Goal: Transaction & Acquisition: Complete application form

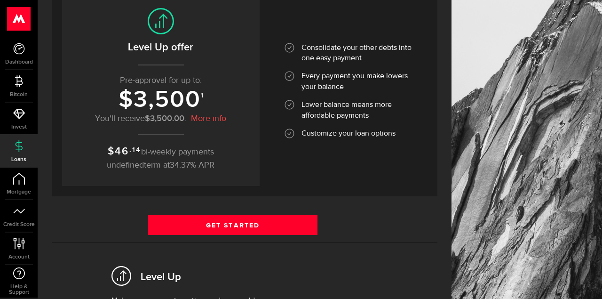
scroll to position [144, 0]
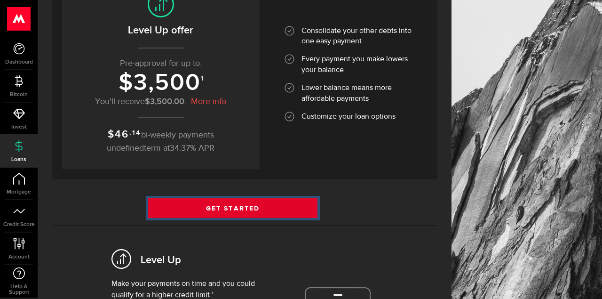
click at [257, 206] on link "Get Started" at bounding box center [232, 208] width 169 height 20
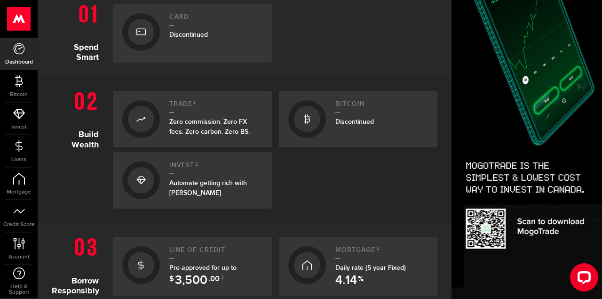
scroll to position [339, 0]
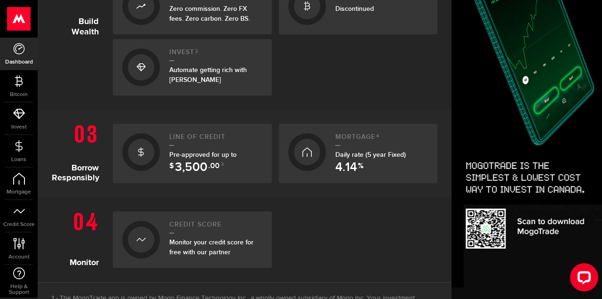
click at [198, 158] on div "Pre-approved for up to $ 3,500 .00 3" at bounding box center [215, 160] width 93 height 20
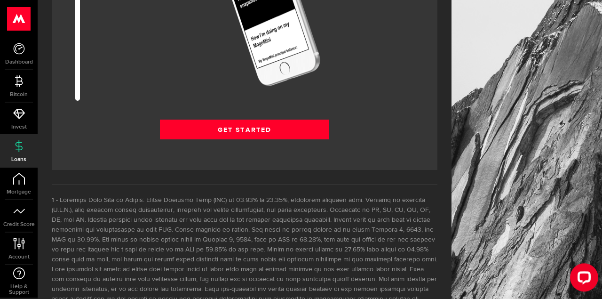
scroll to position [1391, 0]
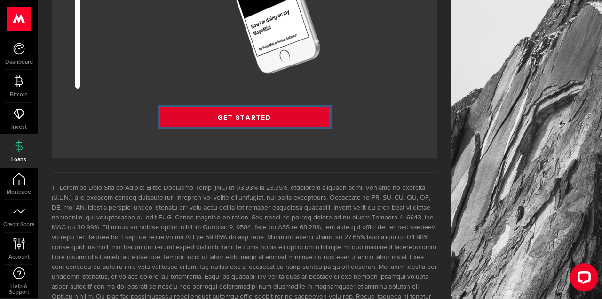
click at [266, 118] on link "Get Started" at bounding box center [244, 117] width 169 height 20
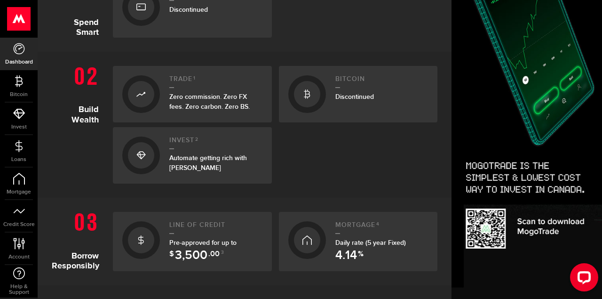
scroll to position [282, 0]
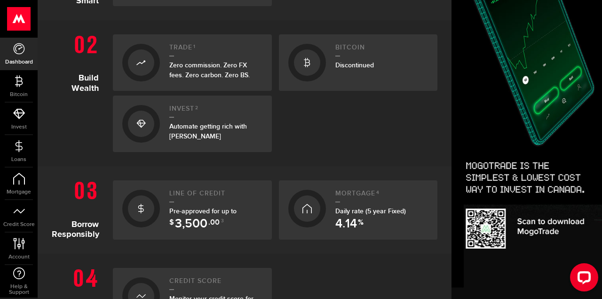
click at [213, 218] on div "Pre-approved for up to $ 3,500 .00 3" at bounding box center [215, 216] width 93 height 20
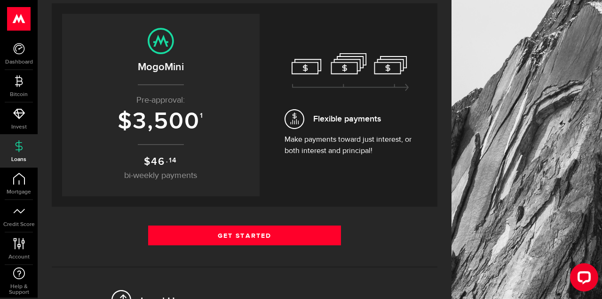
scroll to position [240, 0]
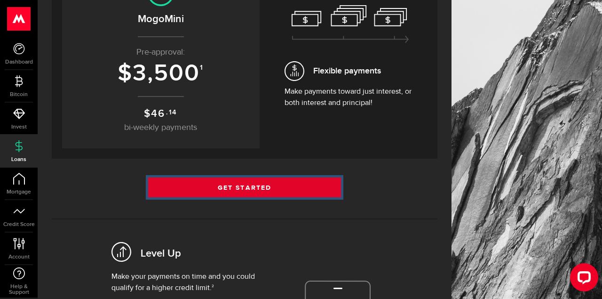
click at [247, 189] on link "Get Started" at bounding box center [244, 187] width 193 height 20
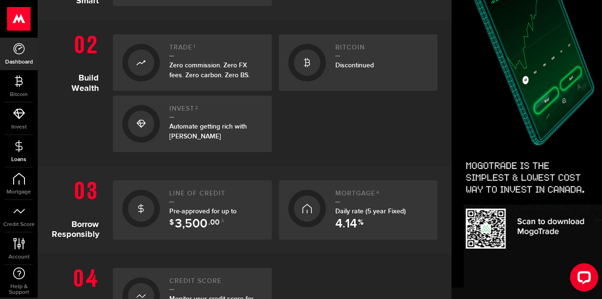
click at [18, 151] on icon at bounding box center [19, 146] width 12 height 12
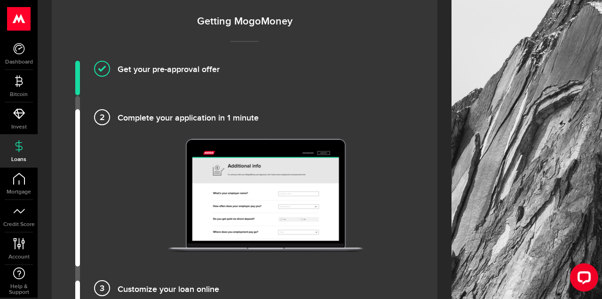
scroll to position [719, 0]
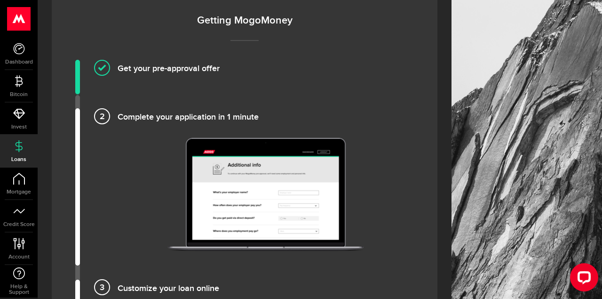
click at [284, 205] on img at bounding box center [266, 194] width 196 height 113
click at [118, 113] on h4 "Complete your application in 1 minute" at bounding box center [266, 116] width 296 height 16
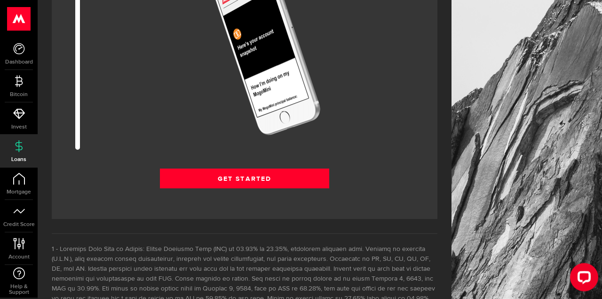
scroll to position [1343, 0]
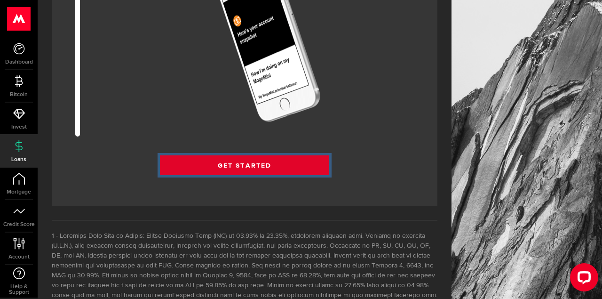
click at [244, 167] on link "Get Started" at bounding box center [244, 165] width 169 height 20
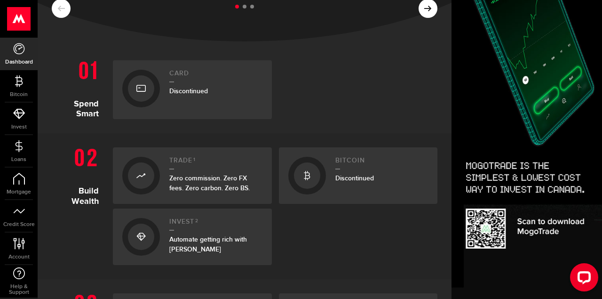
scroll to position [339, 0]
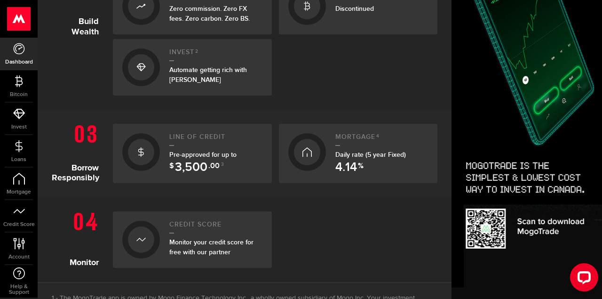
click at [244, 167] on div "Pre-approved for up to $ 3,500 .00 3" at bounding box center [215, 160] width 93 height 20
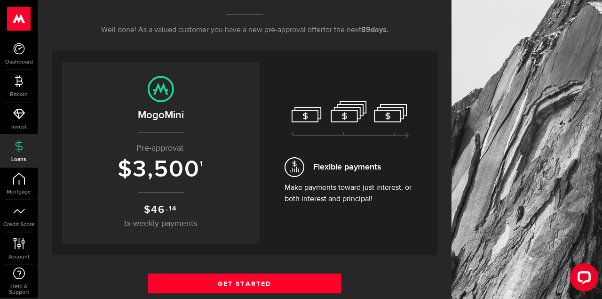
scroll to position [192, 0]
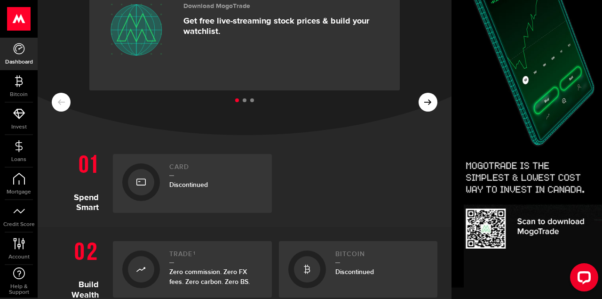
scroll to position [282, 0]
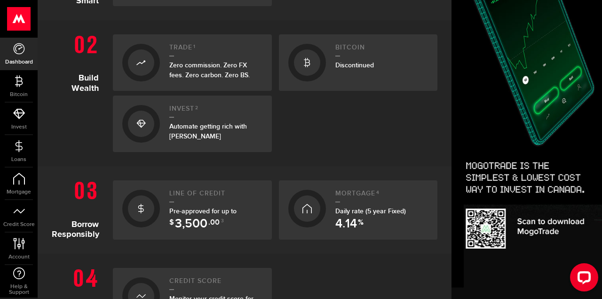
click at [191, 216] on div "Pre-approved for up to $ 3,500 .00 3" at bounding box center [215, 216] width 93 height 20
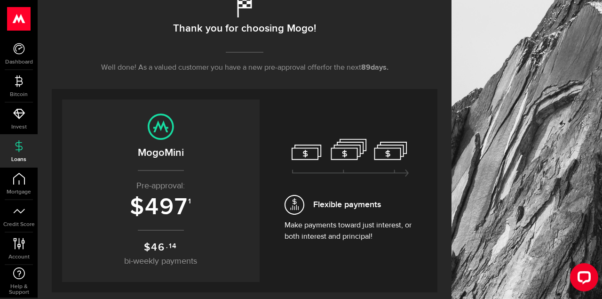
scroll to position [192, 0]
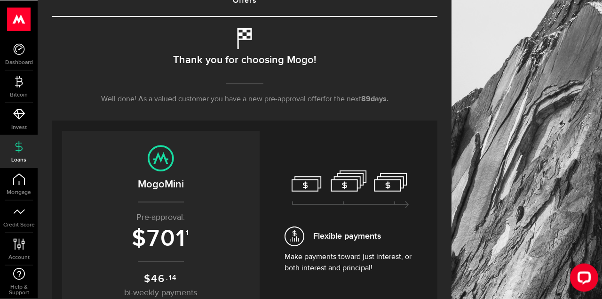
scroll to position [144, 0]
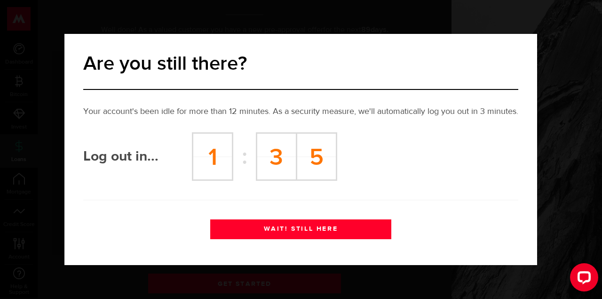
click at [318, 226] on button "WAIT! STILL HERE" at bounding box center [300, 229] width 181 height 20
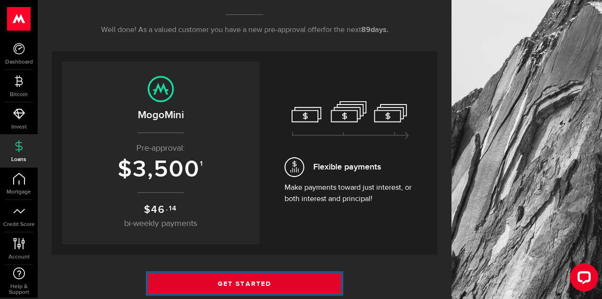
click at [274, 278] on link "Get Started" at bounding box center [244, 283] width 193 height 20
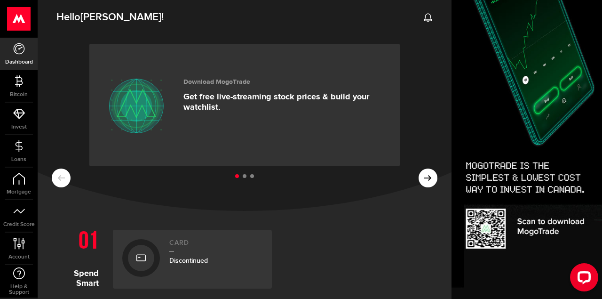
scroll to position [282, 0]
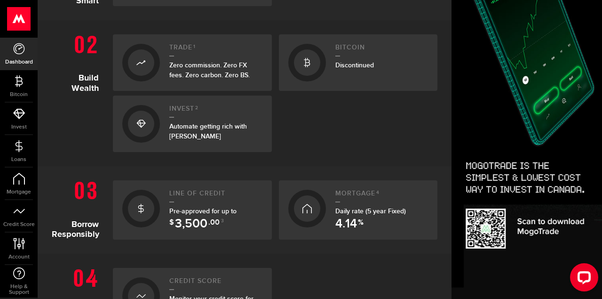
click at [201, 218] on span "3,500" at bounding box center [191, 224] width 32 height 12
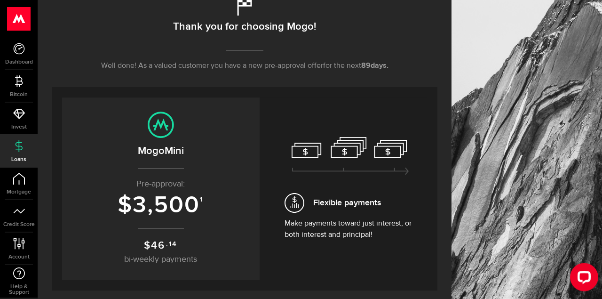
scroll to position [144, 0]
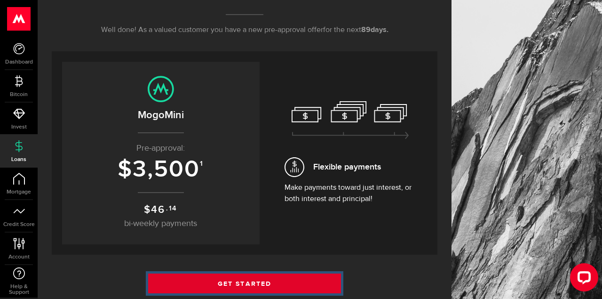
click at [250, 284] on link "Get Started" at bounding box center [244, 283] width 193 height 20
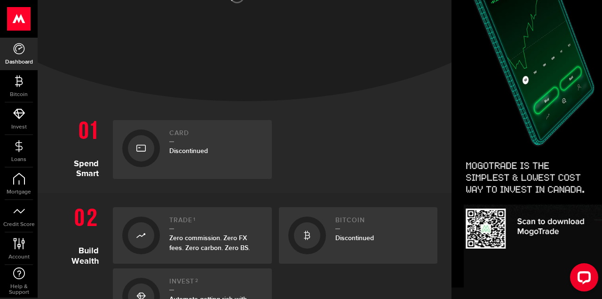
scroll to position [282, 0]
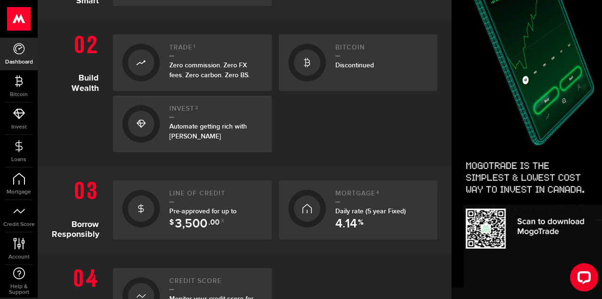
click at [206, 221] on span "3,500" at bounding box center [191, 224] width 32 height 12
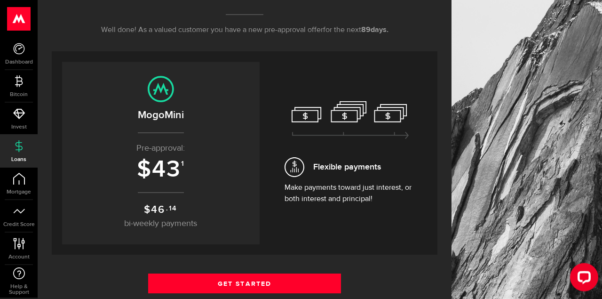
scroll to position [192, 0]
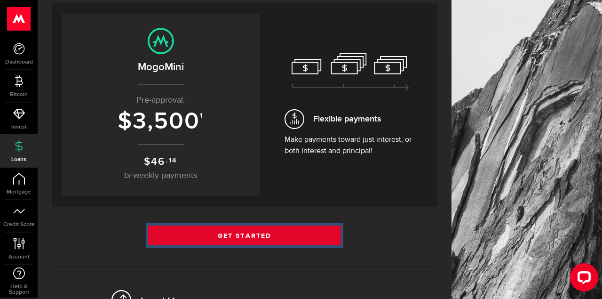
click at [234, 232] on link "Get Started" at bounding box center [244, 235] width 193 height 20
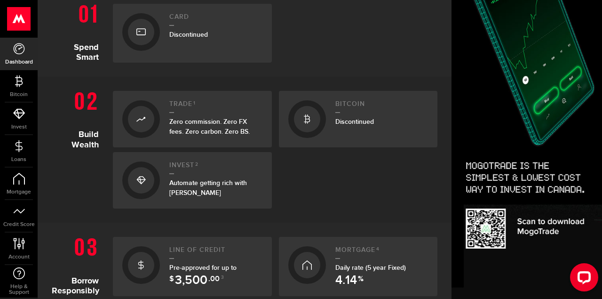
scroll to position [282, 0]
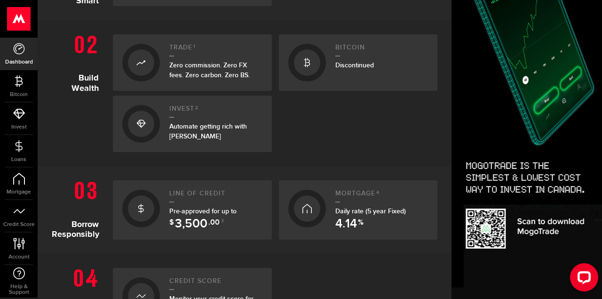
click at [208, 219] on div "$ 3,500 .00" at bounding box center [194, 224] width 51 height 12
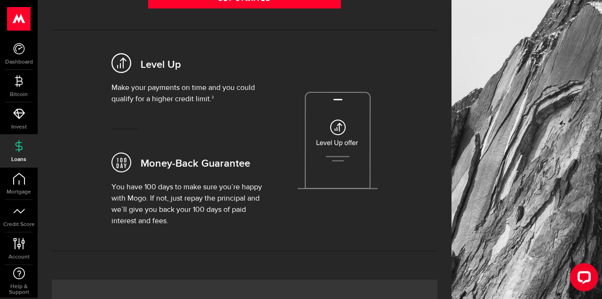
scroll to position [336, 0]
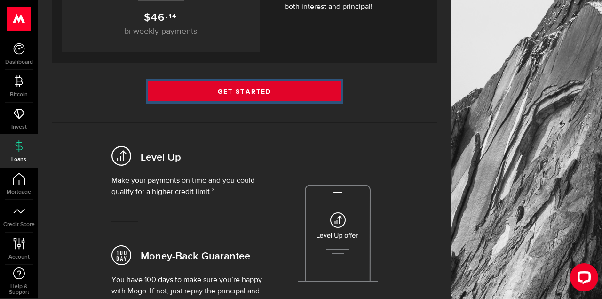
click at [253, 95] on link "Get Started" at bounding box center [244, 91] width 193 height 20
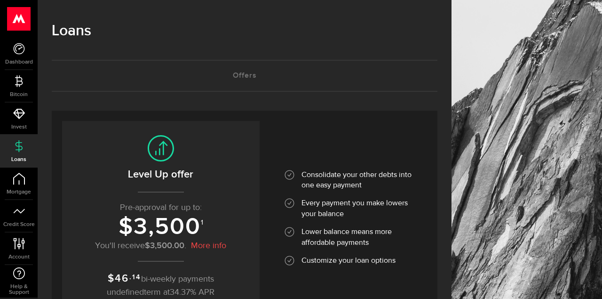
click at [211, 245] on link "More info" at bounding box center [208, 245] width 35 height 11
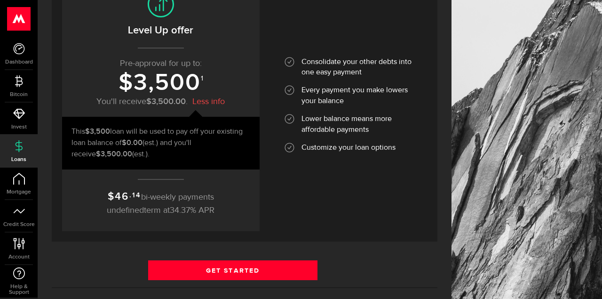
scroll to position [192, 0]
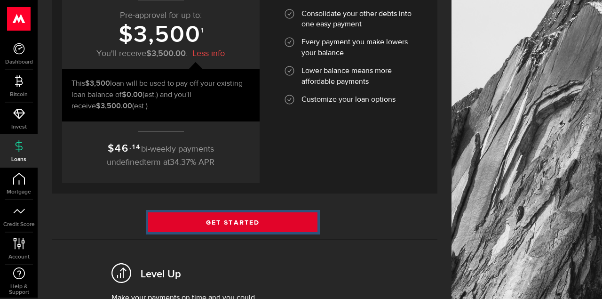
click at [245, 221] on link "Get Started" at bounding box center [232, 222] width 169 height 20
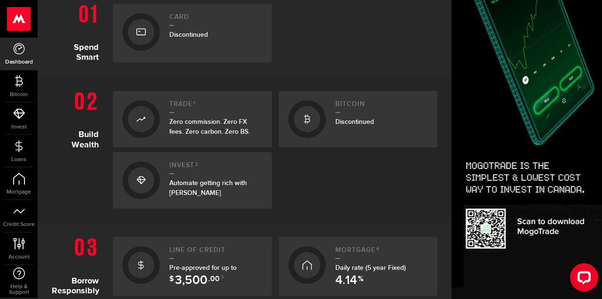
scroll to position [282, 0]
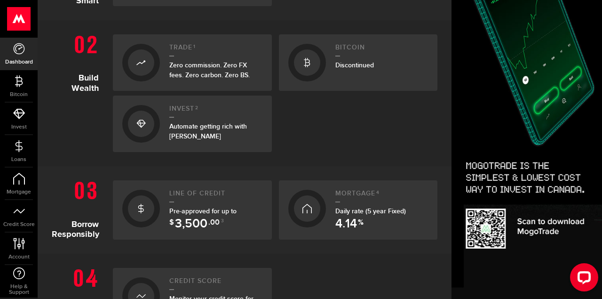
click at [204, 218] on span "3,500" at bounding box center [191, 224] width 32 height 12
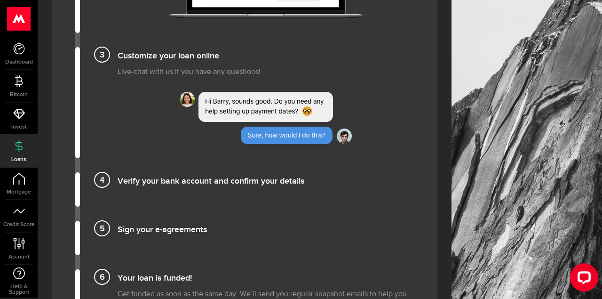
scroll to position [959, 0]
